Goal: Information Seeking & Learning: Understand process/instructions

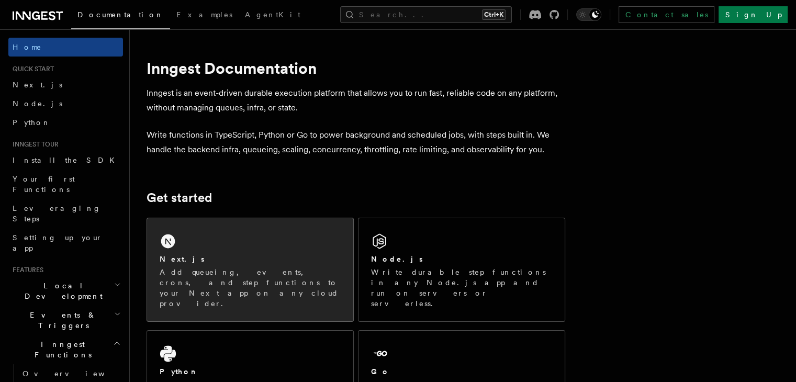
click at [218, 279] on p "Add queueing, events, crons, and step functions to your Next app on any cloud p…" at bounding box center [250, 288] width 181 height 42
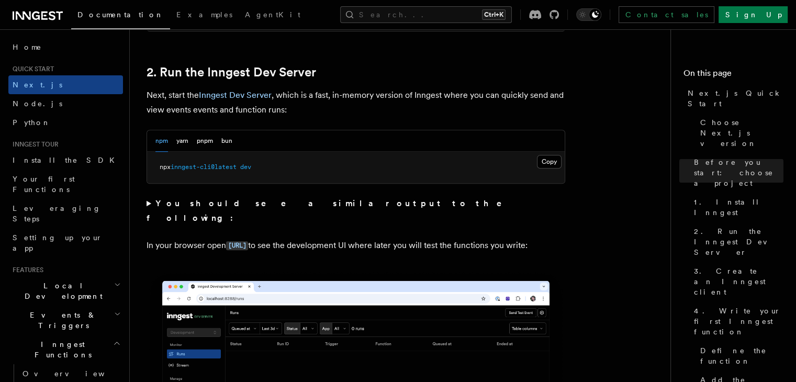
scroll to position [711, 0]
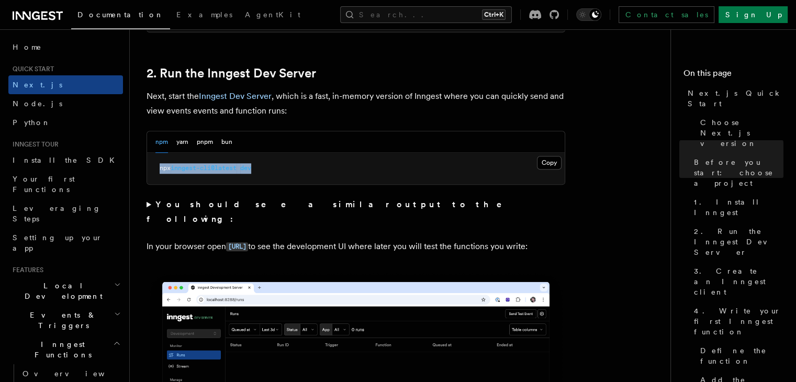
drag, startPoint x: 160, startPoint y: 166, endPoint x: 268, endPoint y: 170, distance: 108.4
click at [268, 170] on pre "npx inngest-cli@latest dev" at bounding box center [356, 168] width 418 height 31
copy span "npx inngest-cli@latest dev"
click at [541, 159] on button "Copy Copied" at bounding box center [549, 163] width 25 height 14
